Goal: Information Seeking & Learning: Learn about a topic

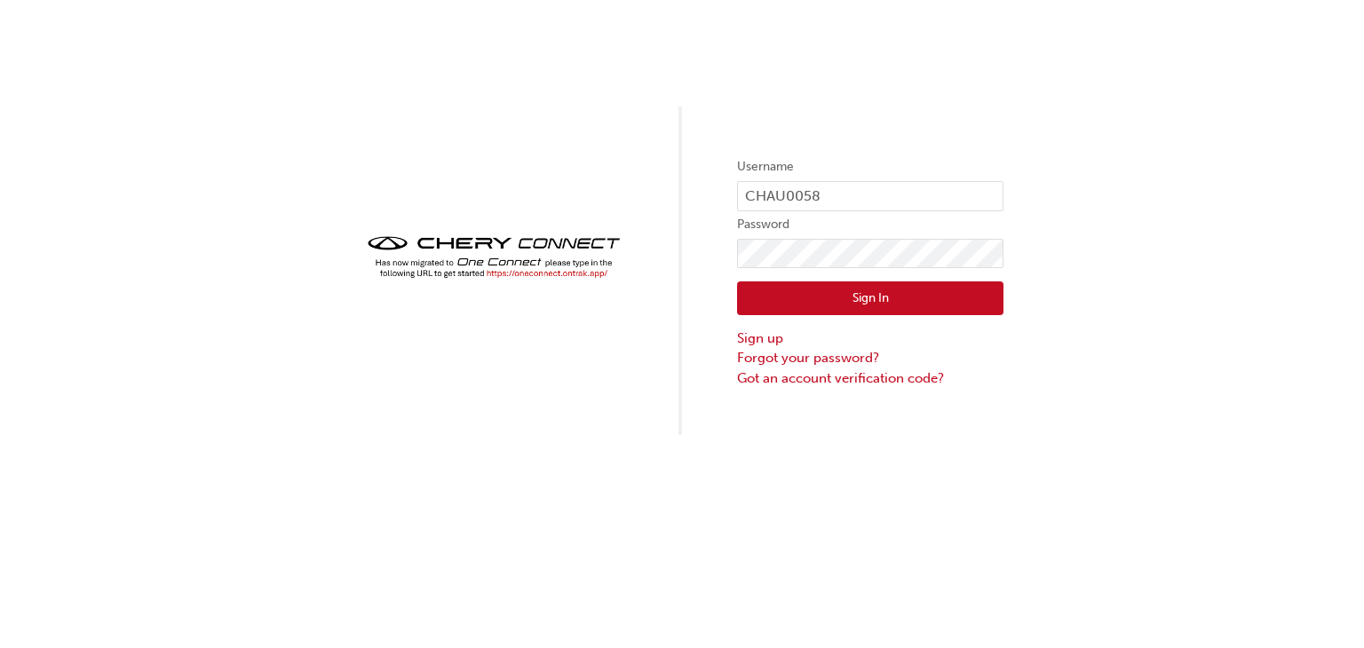
click at [806, 309] on button "Sign In" at bounding box center [870, 298] width 266 height 34
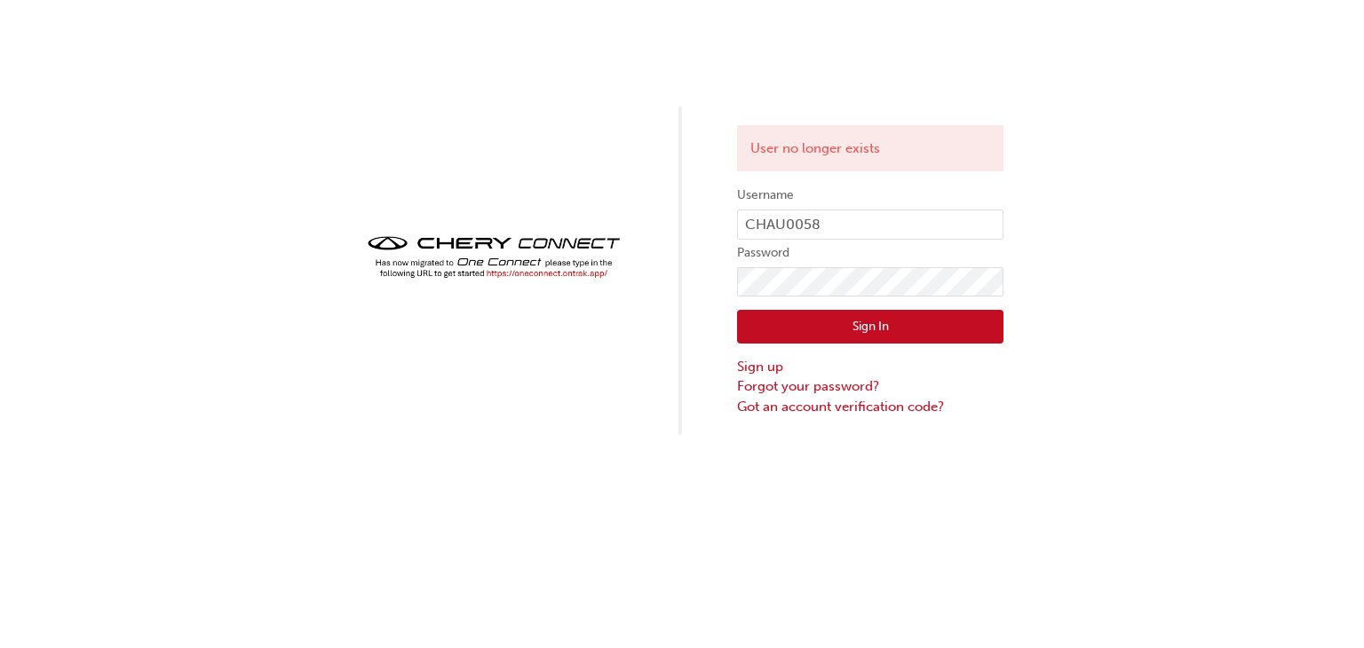
click at [551, 274] on img at bounding box center [493, 257] width 266 height 52
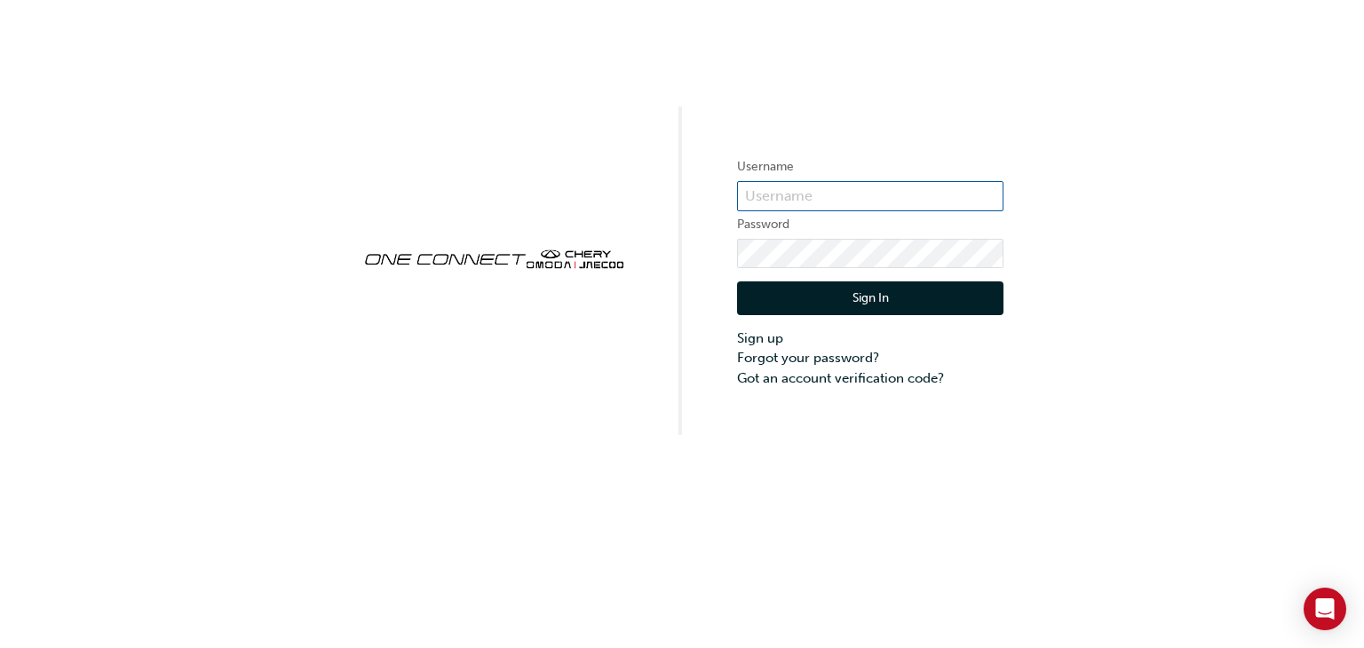
type input "CHAU0058"
click at [836, 308] on button "Sign In" at bounding box center [870, 298] width 266 height 34
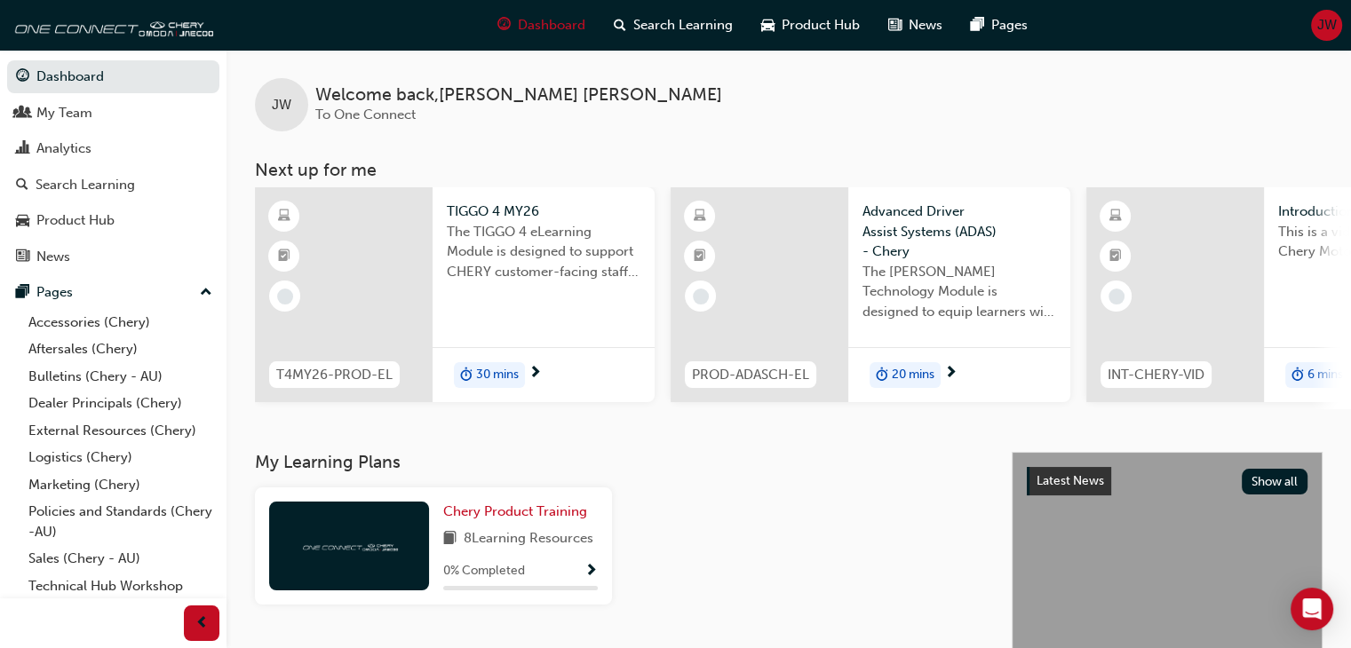
scroll to position [296, 0]
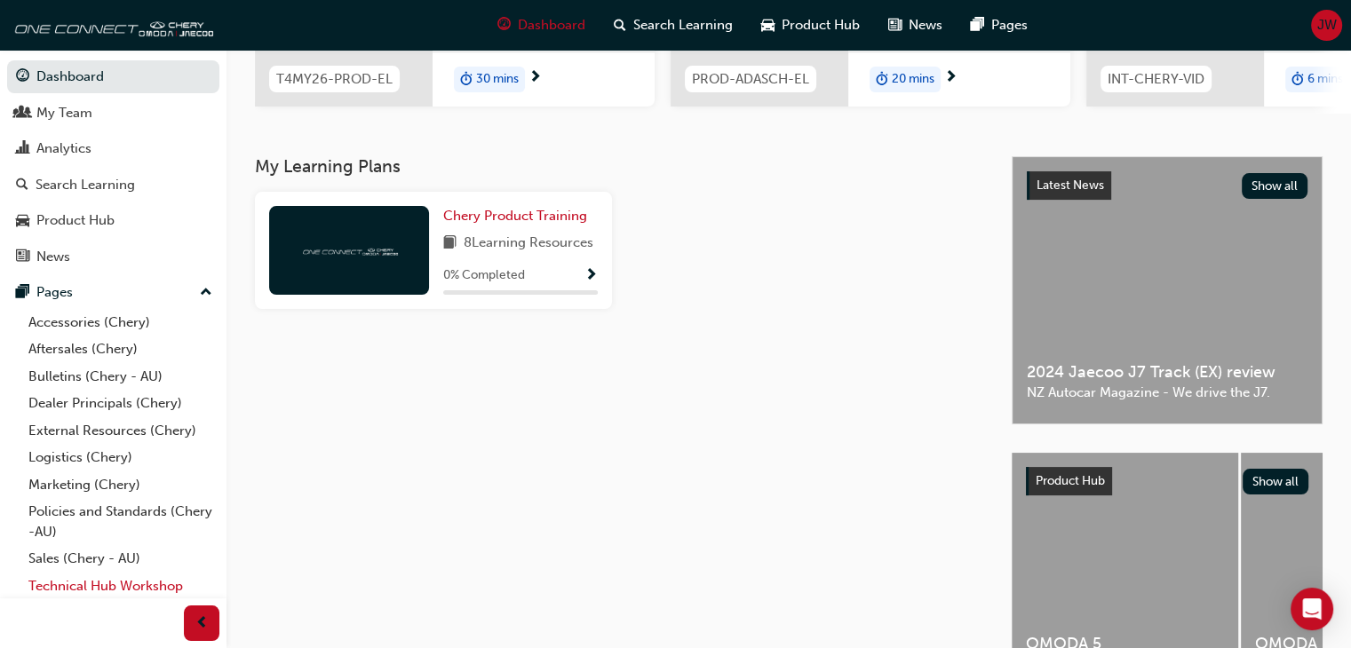
click at [103, 591] on link "Technical Hub Workshop information" at bounding box center [120, 596] width 198 height 47
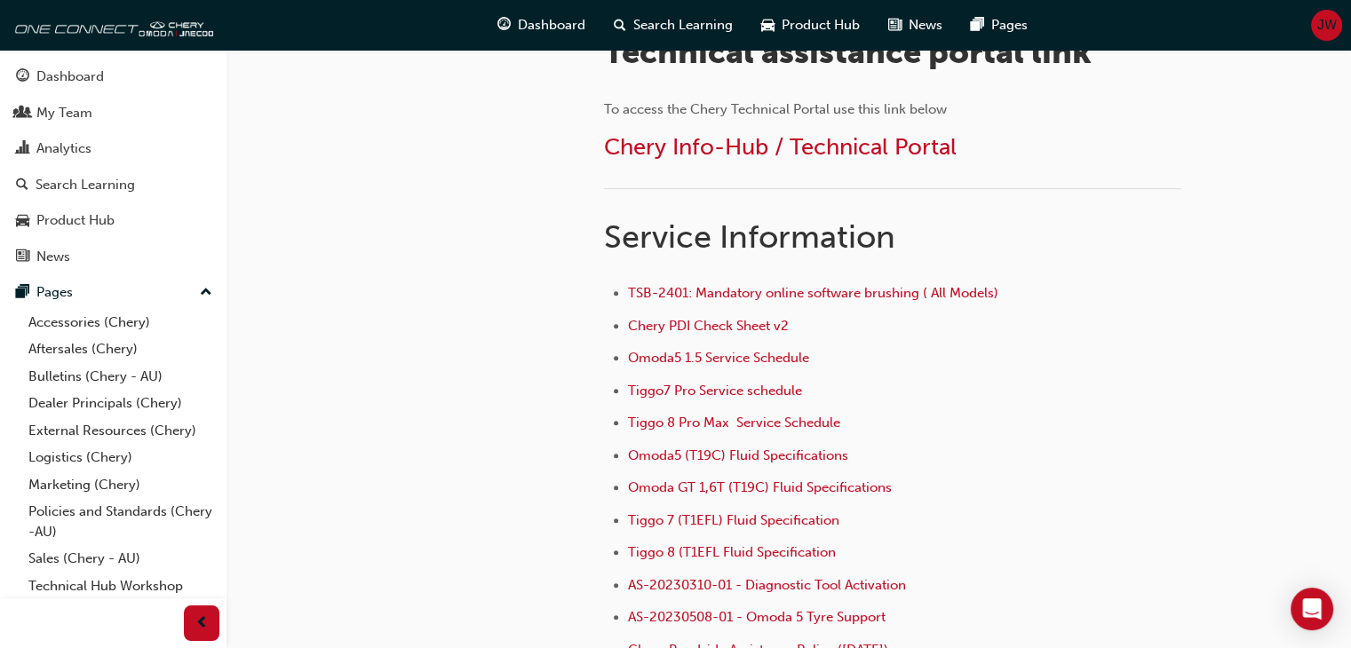
scroll to position [296, 0]
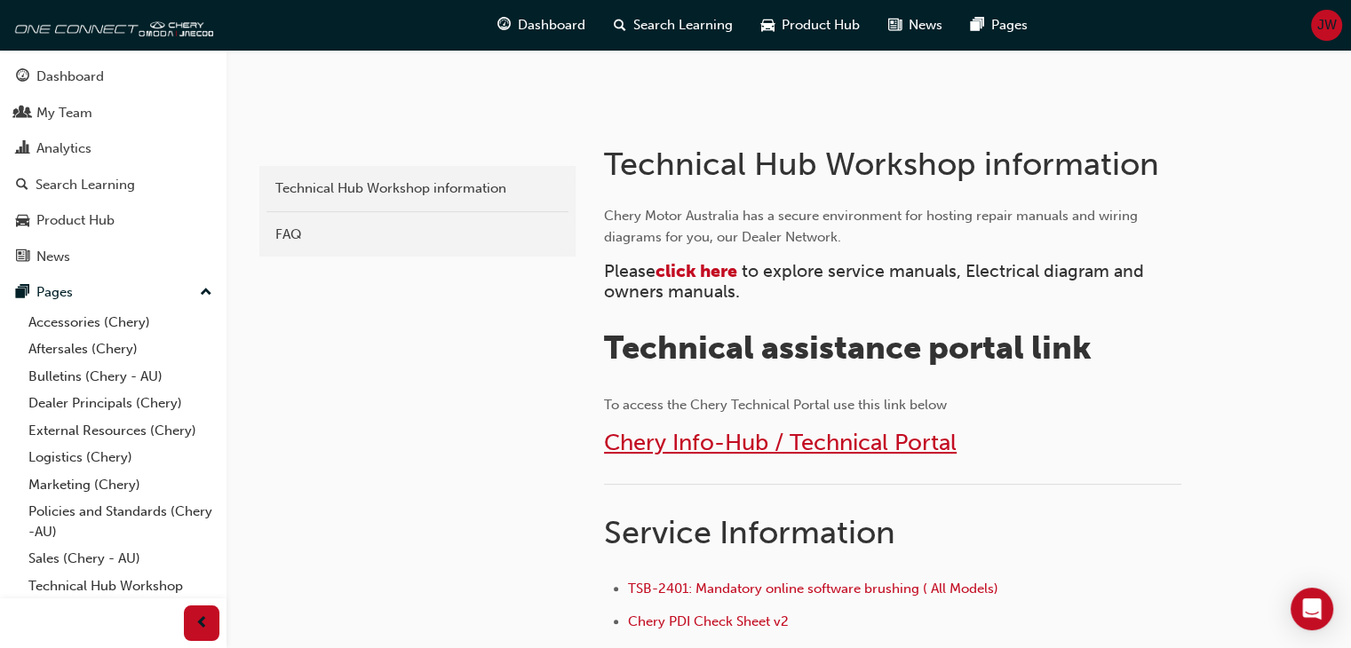
click at [812, 451] on span "Chery Info-Hub / Technical Portal" at bounding box center [780, 443] width 353 height 28
